Goal: Find specific page/section: Find specific page/section

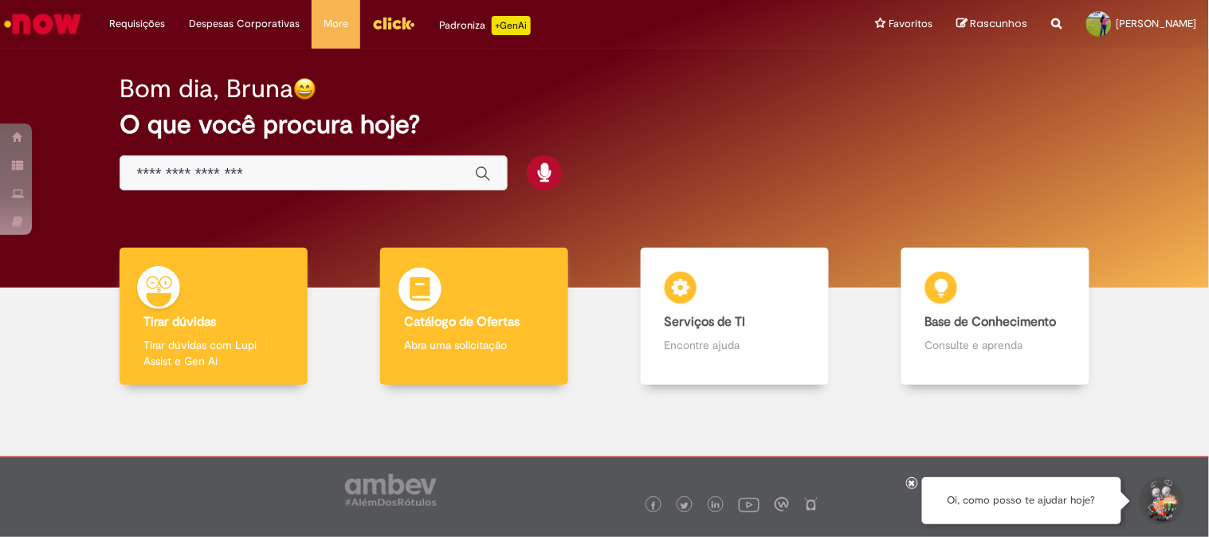
click at [472, 327] on b "Catálogo de Ofertas" at bounding box center [462, 322] width 116 height 16
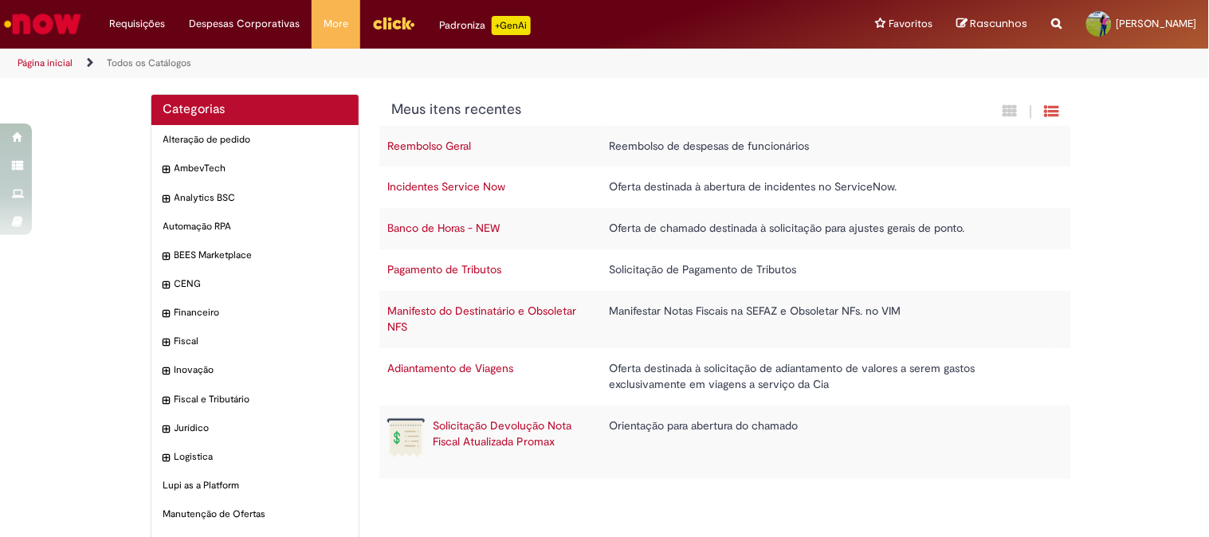
click at [381, 26] on img "Menu Cabeçalho" at bounding box center [393, 23] width 43 height 24
click at [53, 24] on img "Ir para a Homepage" at bounding box center [43, 24] width 82 height 32
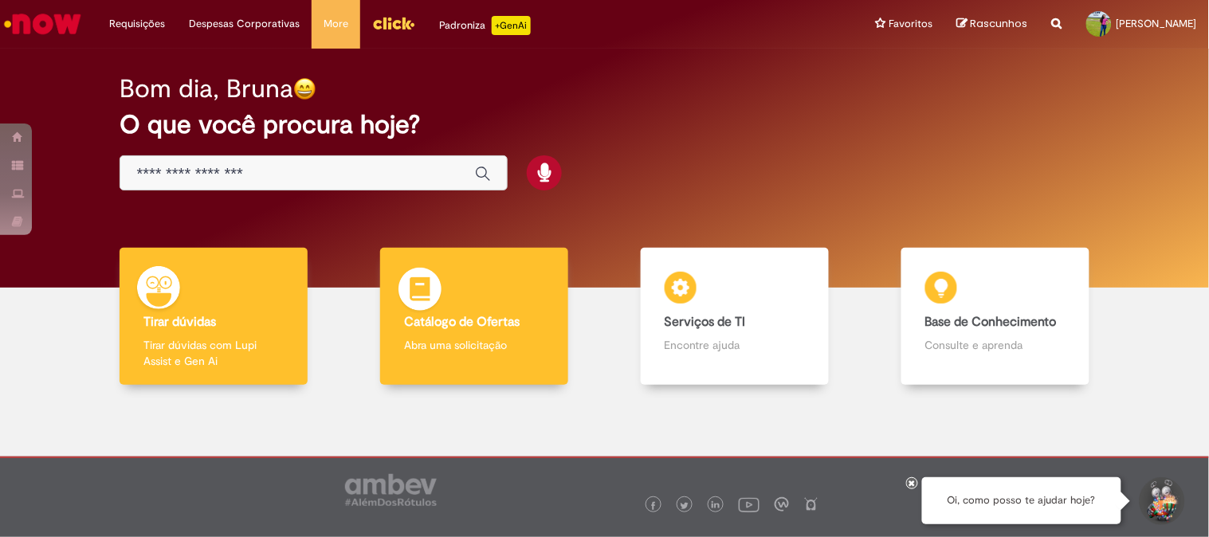
click at [498, 284] on div "Catálogo de Ofertas Catálogo de Ofertas Abra uma solicitação" at bounding box center [474, 317] width 188 height 138
